Goal: Information Seeking & Learning: Check status

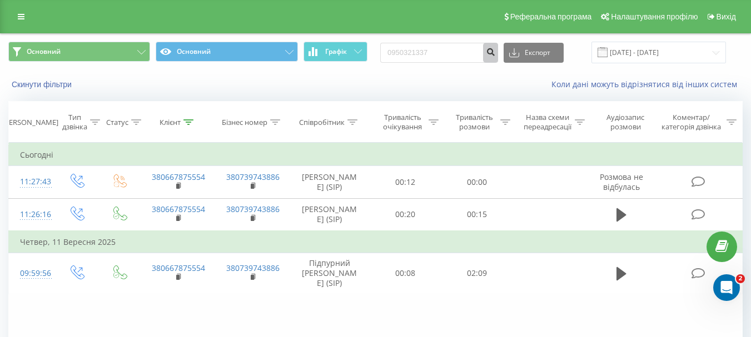
type input "0950321337"
click at [495, 53] on icon "submit" at bounding box center [490, 50] width 9 height 7
